Goal: Information Seeking & Learning: Learn about a topic

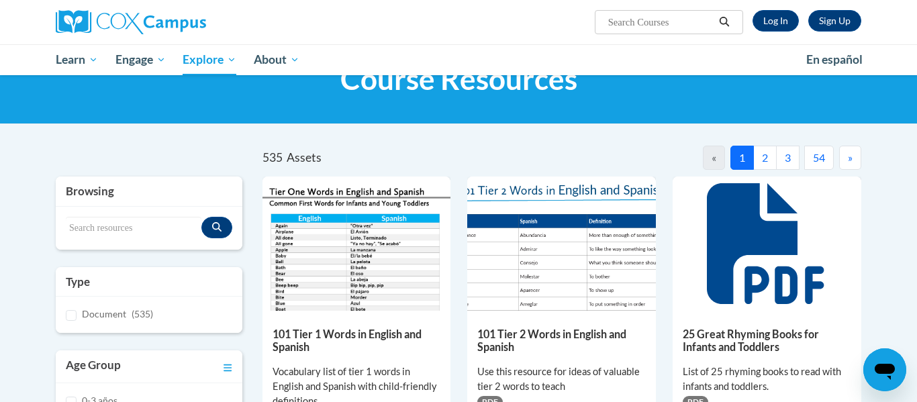
scroll to position [56, 0]
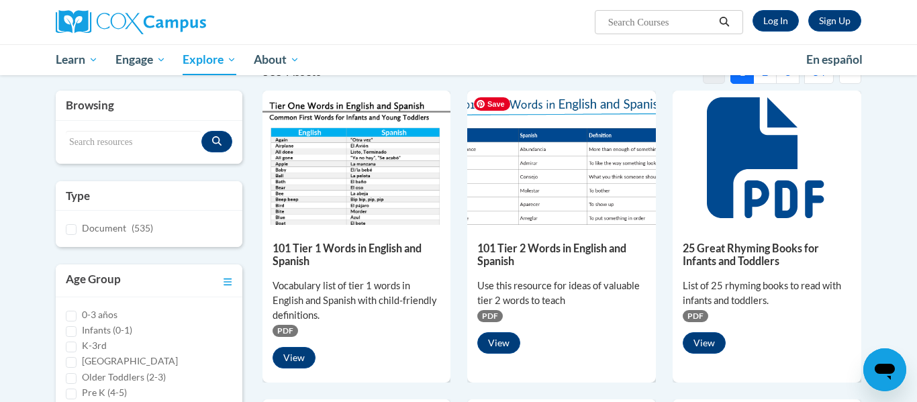
scroll to position [138, 0]
